Goal: Navigation & Orientation: Understand site structure

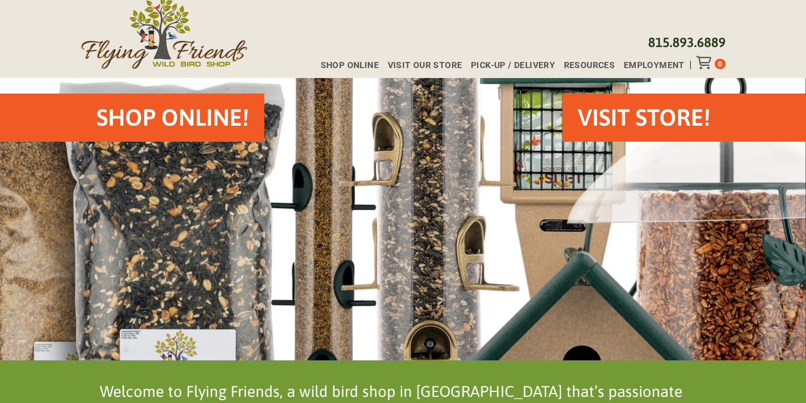
scroll to position [42, 0]
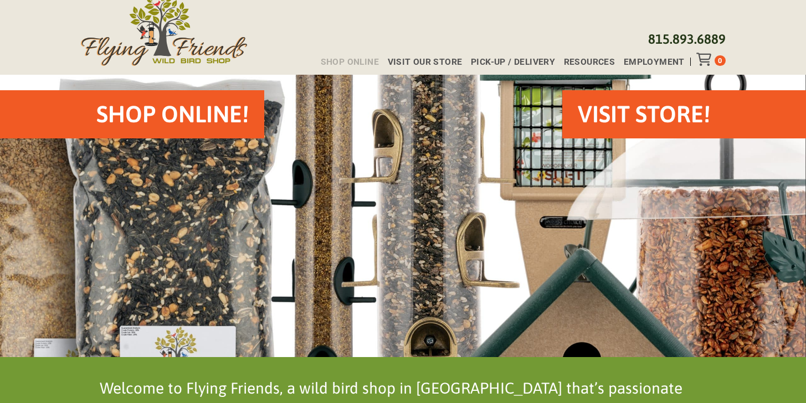
click at [352, 61] on span "Shop Online" at bounding box center [350, 62] width 58 height 9
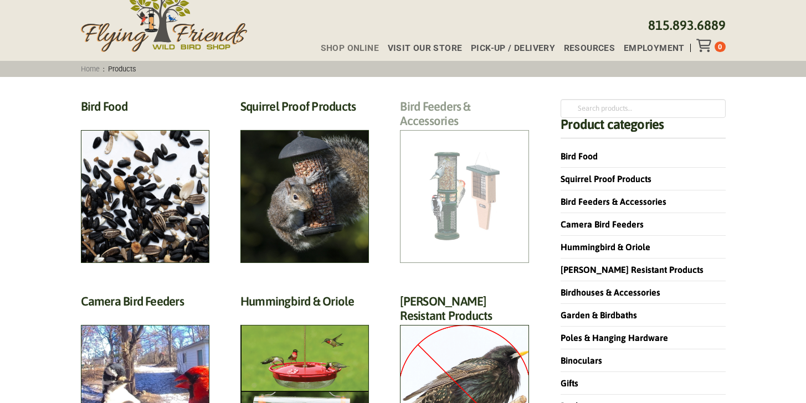
scroll to position [68, 0]
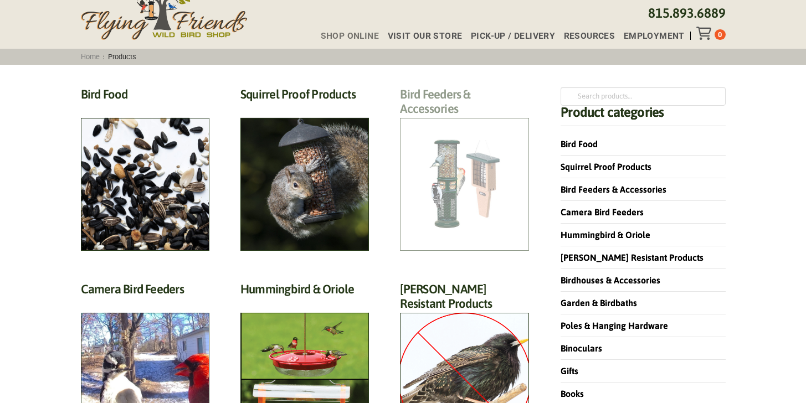
click at [484, 122] on h2 "Bird Feeders & Accessories (172)" at bounding box center [464, 104] width 129 height 35
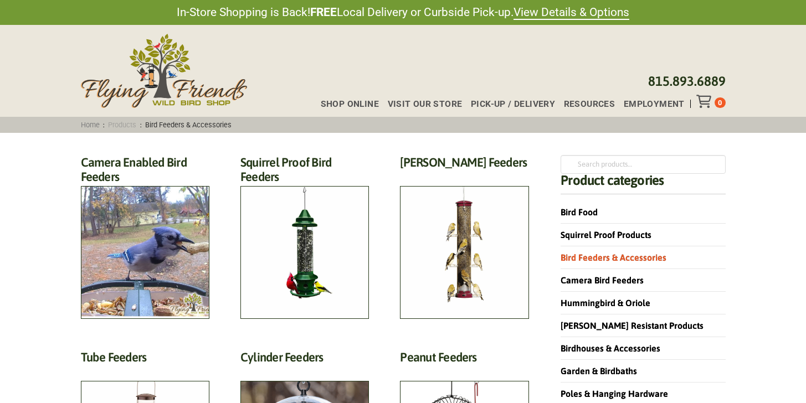
click at [128, 124] on link "Products" at bounding box center [122, 125] width 35 height 8
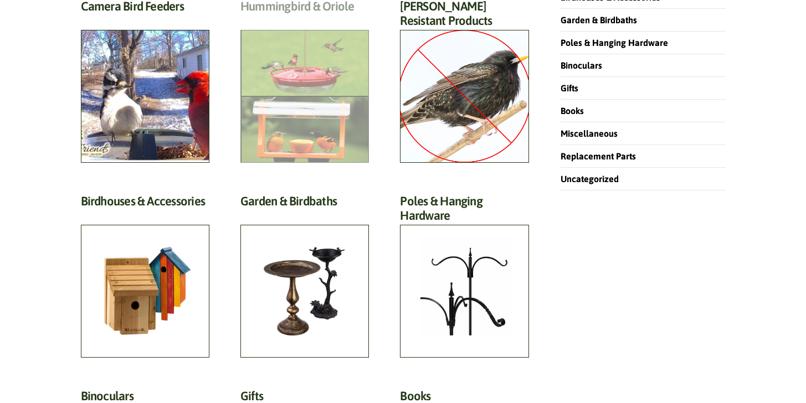
scroll to position [359, 0]
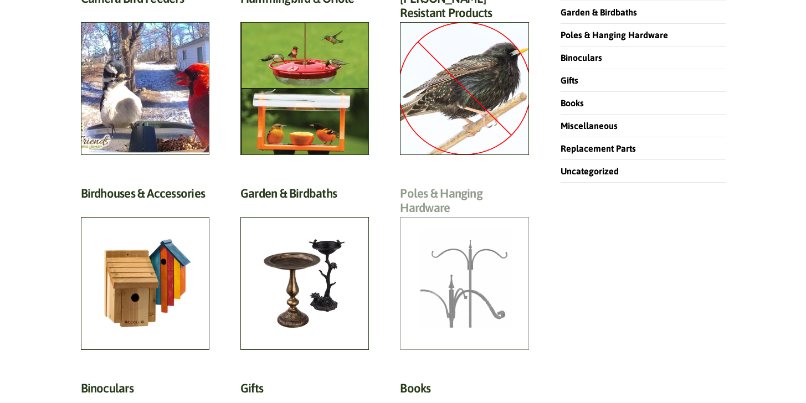
click at [443, 222] on h2 "Poles & Hanging Hardware (118)" at bounding box center [464, 203] width 129 height 35
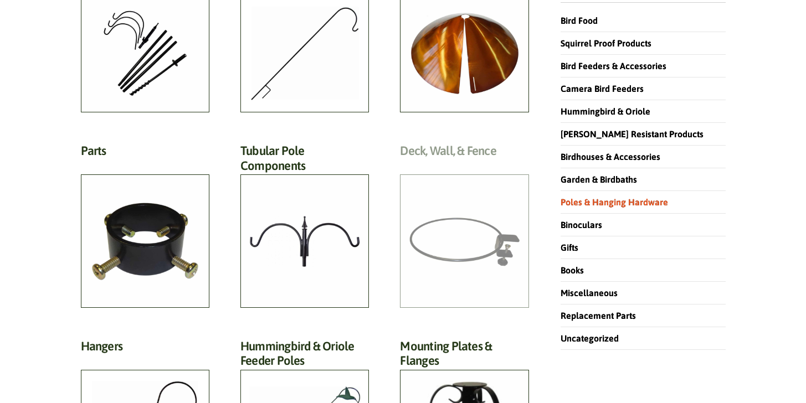
scroll to position [192, 0]
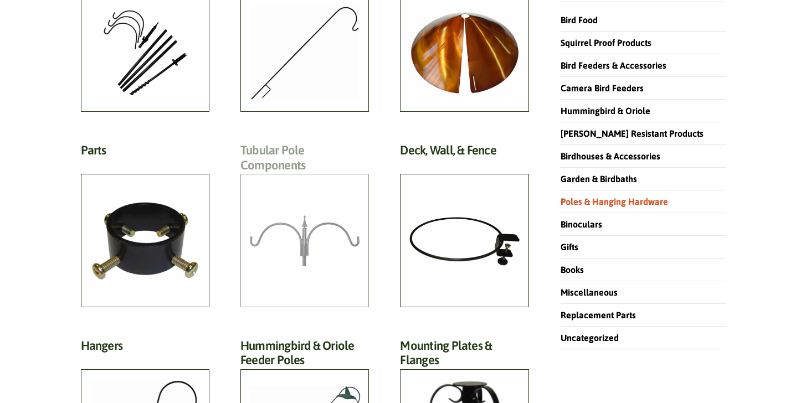
click at [339, 178] on h2 "Tubular Pole Components (33)" at bounding box center [304, 160] width 129 height 35
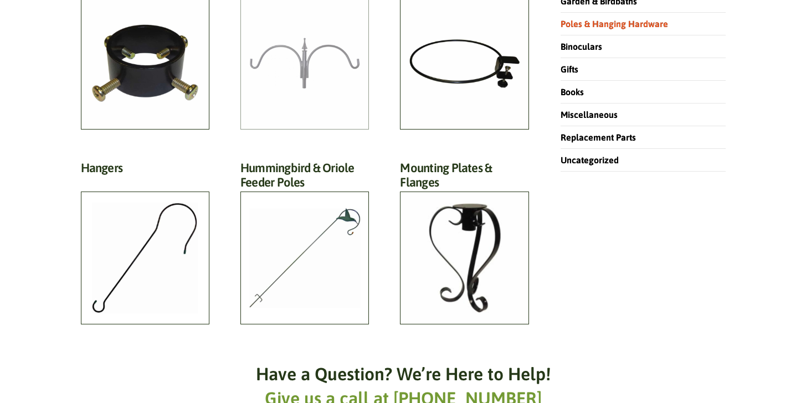
scroll to position [372, 0]
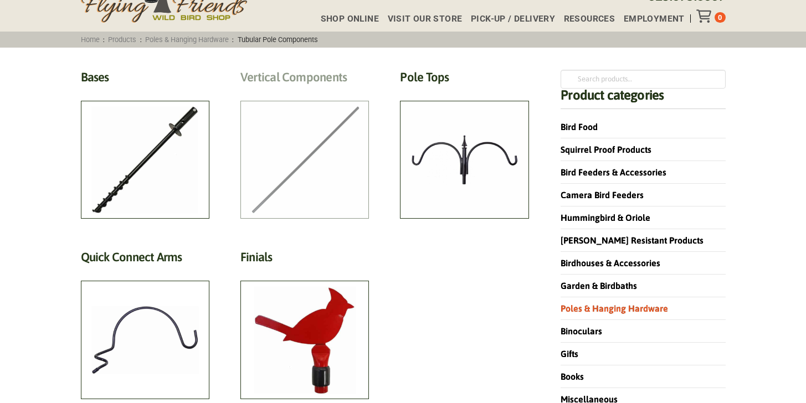
scroll to position [86, 0]
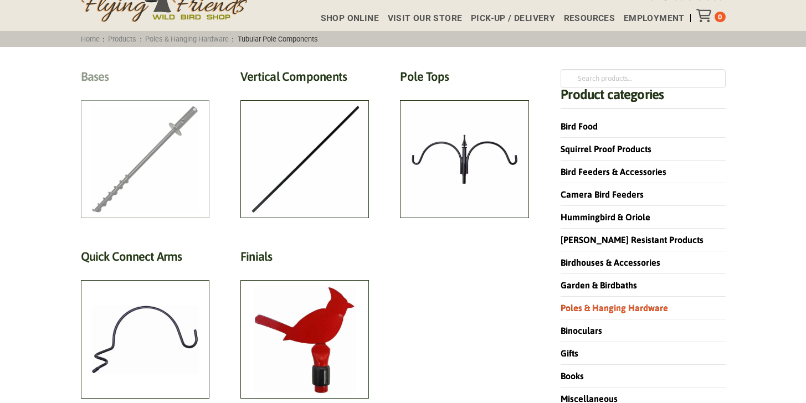
click at [142, 90] on h2 "Bases (3)" at bounding box center [145, 79] width 129 height 21
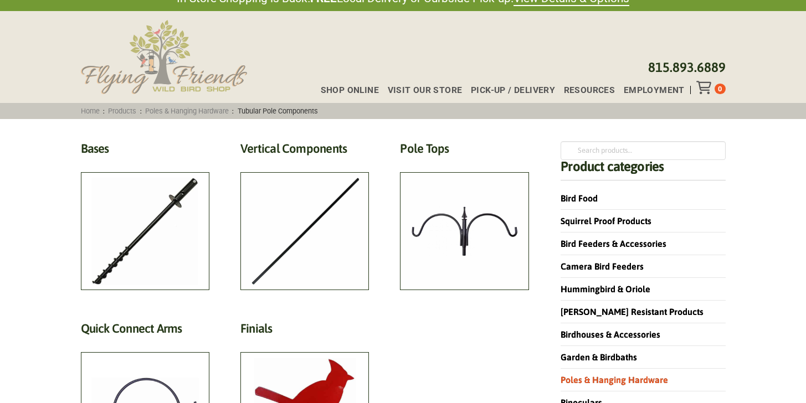
scroll to position [0, 0]
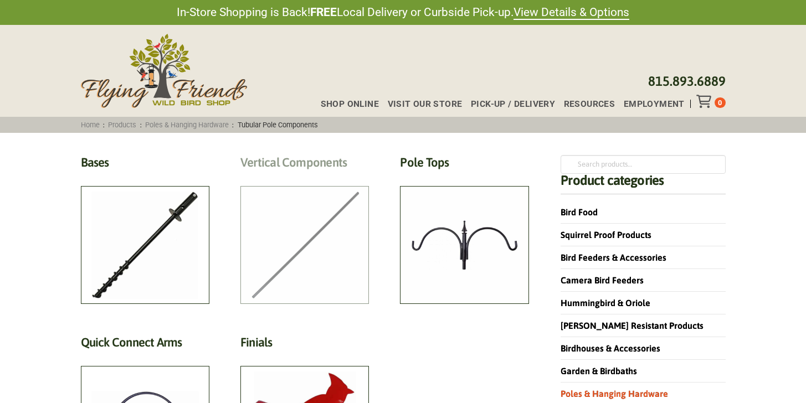
click at [290, 176] on h2 "Vertical Components (9)" at bounding box center [304, 165] width 129 height 21
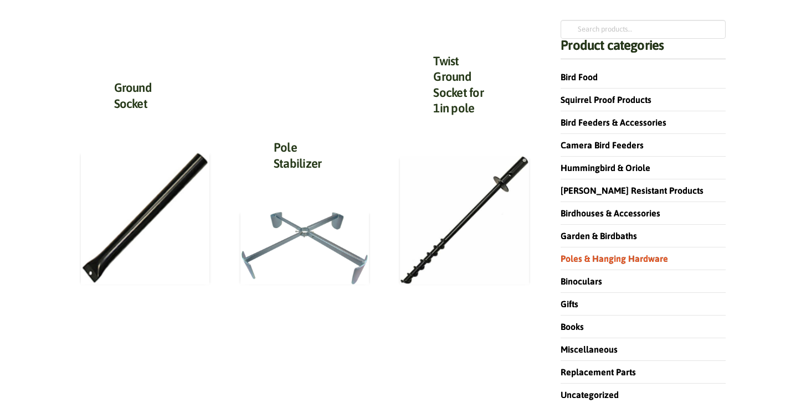
scroll to position [135, 0]
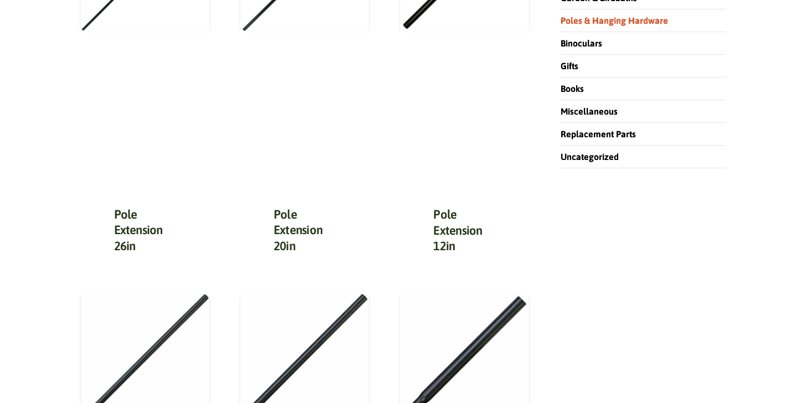
scroll to position [349, 0]
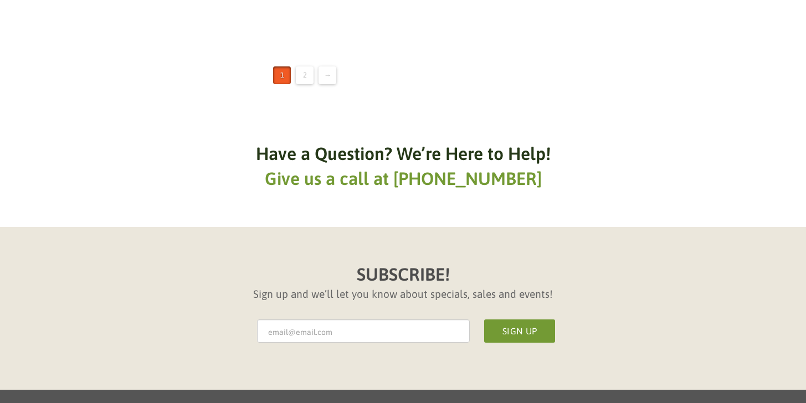
scroll to position [1629, 0]
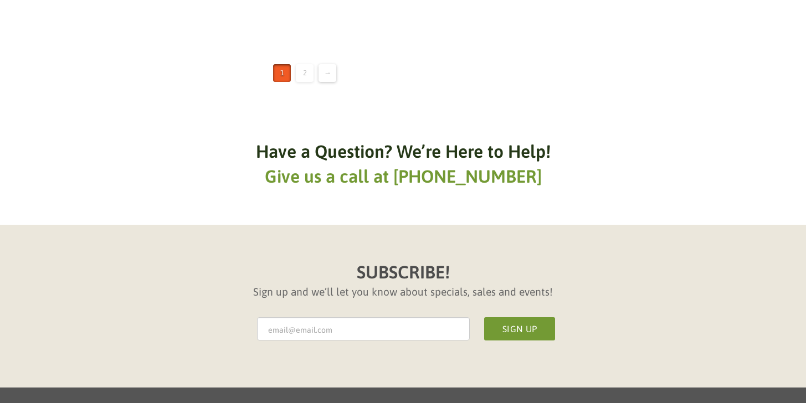
click at [308, 82] on link "2" at bounding box center [305, 73] width 18 height 18
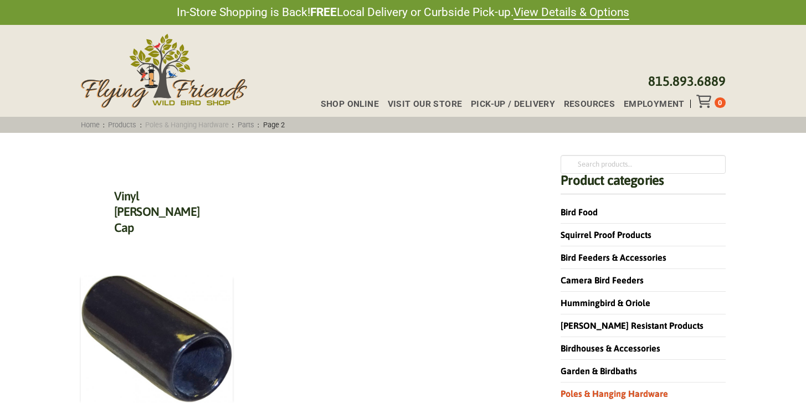
click at [183, 127] on link "Poles & Hanging Hardware" at bounding box center [187, 125] width 91 height 8
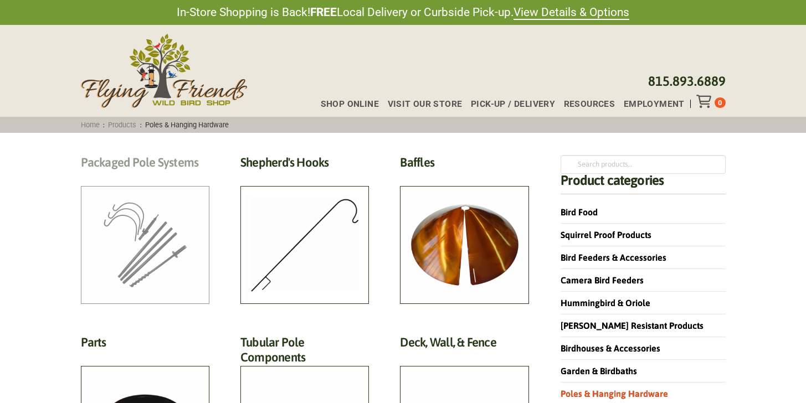
scroll to position [1, 0]
click at [179, 175] on h2 "Packaged Pole Systems (3)" at bounding box center [145, 165] width 129 height 21
